Goal: Feedback & Contribution: Submit feedback/report problem

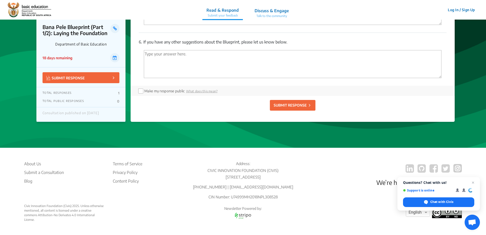
scroll to position [1084, 0]
click at [67, 91] on p "TOTAL RESPONSES" at bounding box center [56, 93] width 29 height 4
click at [69, 99] on p "TOTAL PUBLIC RESPONSES" at bounding box center [62, 101] width 41 height 4
click at [109, 53] on div "18 days remaining" at bounding box center [80, 57] width 77 height 9
click at [115, 56] on icon at bounding box center [115, 58] width 4 height 4
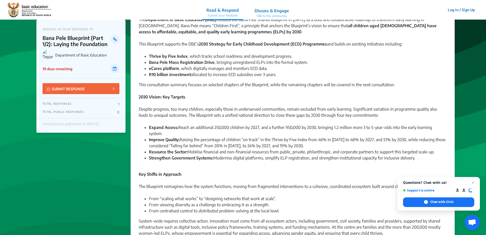
scroll to position [0, 0]
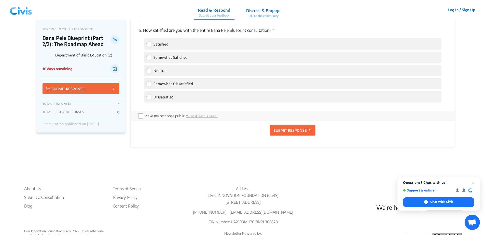
scroll to position [1060, 0]
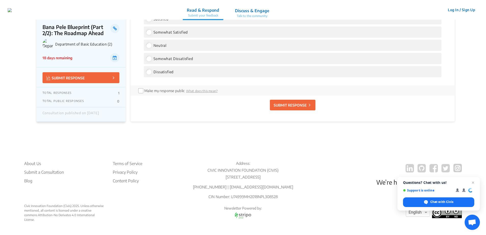
click at [269, 15] on p "Talk to the community" at bounding box center [252, 16] width 34 height 5
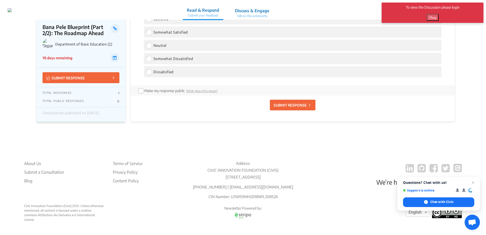
click at [215, 17] on p "Submit your feedback" at bounding box center [203, 15] width 32 height 5
click at [114, 56] on icon at bounding box center [115, 58] width 4 height 4
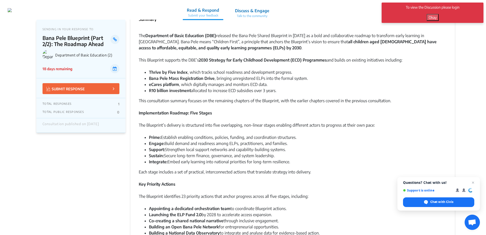
scroll to position [0, 0]
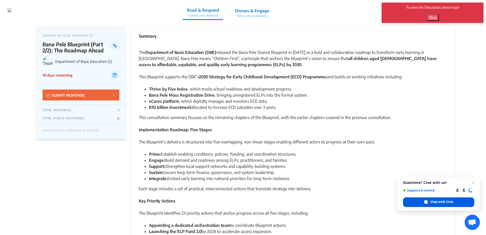
click at [445, 200] on span "Chat with Civis" at bounding box center [441, 202] width 23 height 5
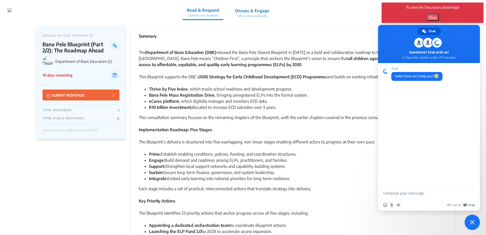
click at [303, 189] on div "Each stage includes a set of practical, interconnected actions that translate s…" at bounding box center [293, 192] width 308 height 12
click at [428, 17] on button "Okay" at bounding box center [432, 17] width 12 height 7
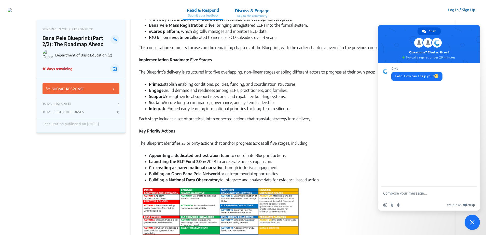
scroll to position [178, 0]
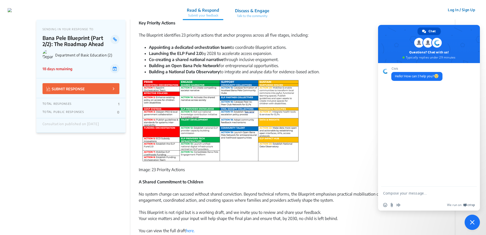
click at [429, 31] on span "Chat" at bounding box center [431, 31] width 7 height 8
click at [364, 24] on div "Key Priority Actions" at bounding box center [293, 26] width 308 height 12
drag, startPoint x: 428, startPoint y: 30, endPoint x: 444, endPoint y: 120, distance: 92.0
click at [435, 134] on div "Chat Civis Divya Questions? Chat with us! Typically replies under 29 minutes Ci…" at bounding box center [429, 118] width 102 height 186
click at [472, 224] on span "Close chat" at bounding box center [472, 222] width 5 height 5
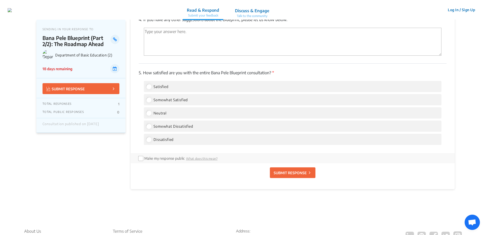
scroll to position [1017, 0]
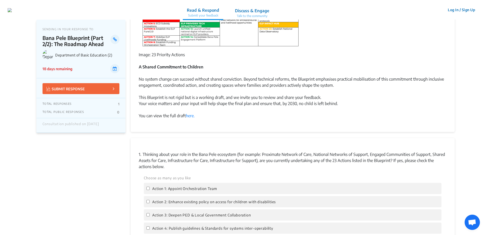
scroll to position [382, 0]
